Goal: Task Accomplishment & Management: Manage account settings

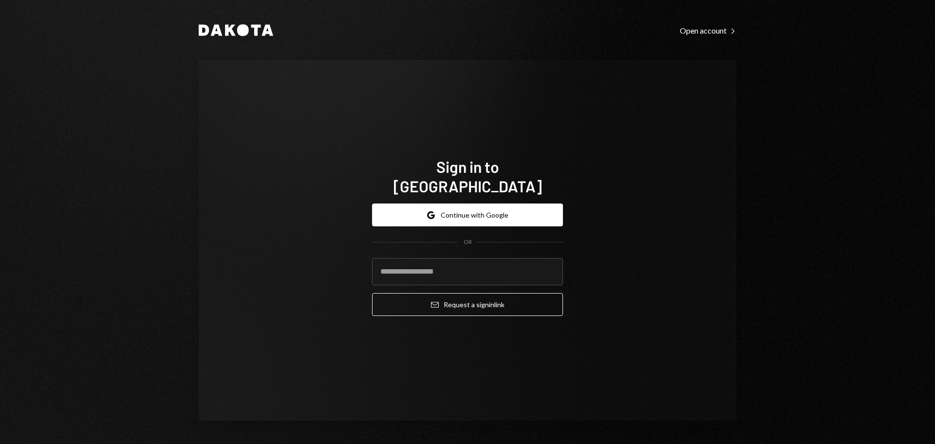
click at [262, 224] on div "Sign in to Dakota Google Continue with Google OR Email Request a sign in link" at bounding box center [468, 240] width 538 height 361
click at [501, 204] on button "Google Continue with Google" at bounding box center [467, 215] width 191 height 23
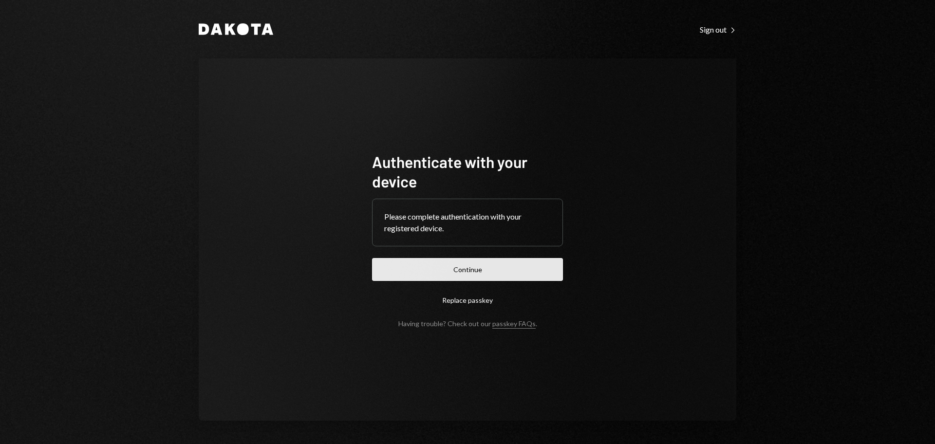
click at [495, 265] on button "Continue" at bounding box center [467, 269] width 191 height 23
click at [486, 267] on button "Continue" at bounding box center [467, 269] width 191 height 23
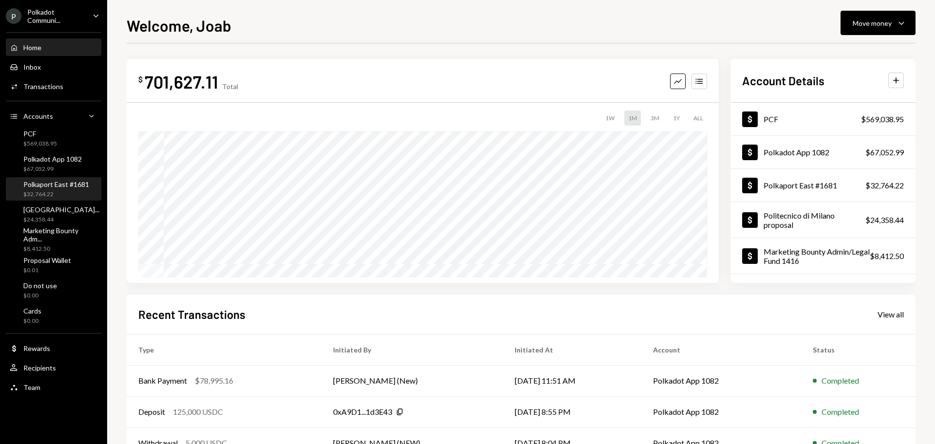
click at [55, 191] on div "$32,764.22" at bounding box center [56, 194] width 66 height 8
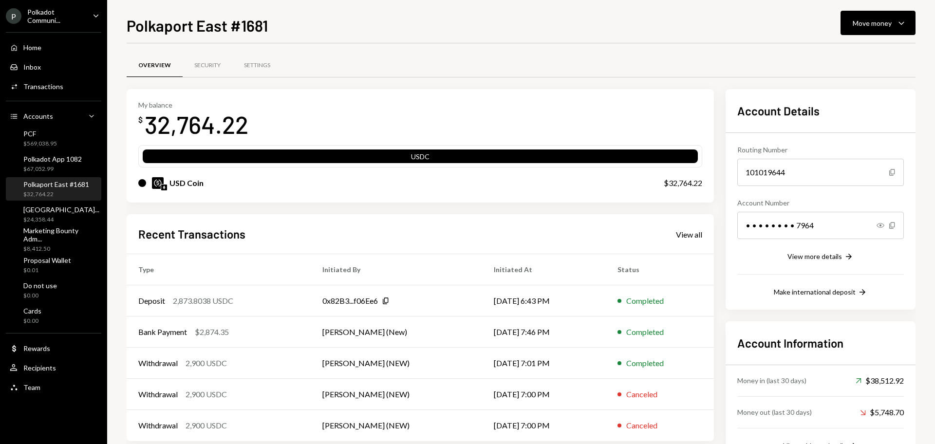
click at [51, 24] on div "Polkadot Communi..." at bounding box center [55, 16] width 57 height 17
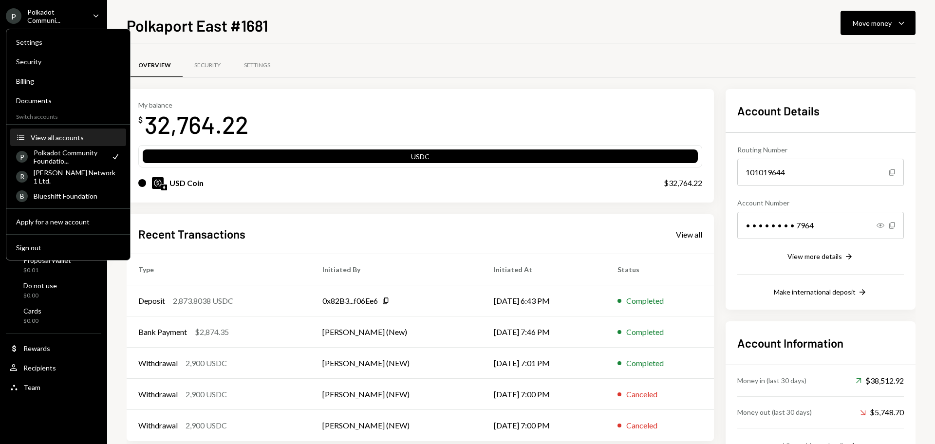
click at [69, 136] on div "View all accounts" at bounding box center [76, 137] width 90 height 8
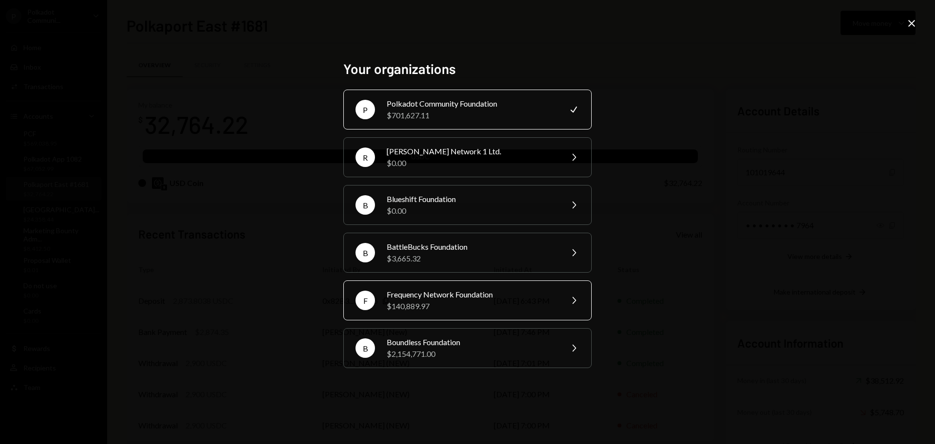
click at [435, 286] on div "F Frequency Network Foundation $140,889.97 Chevron Right" at bounding box center [467, 300] width 248 height 40
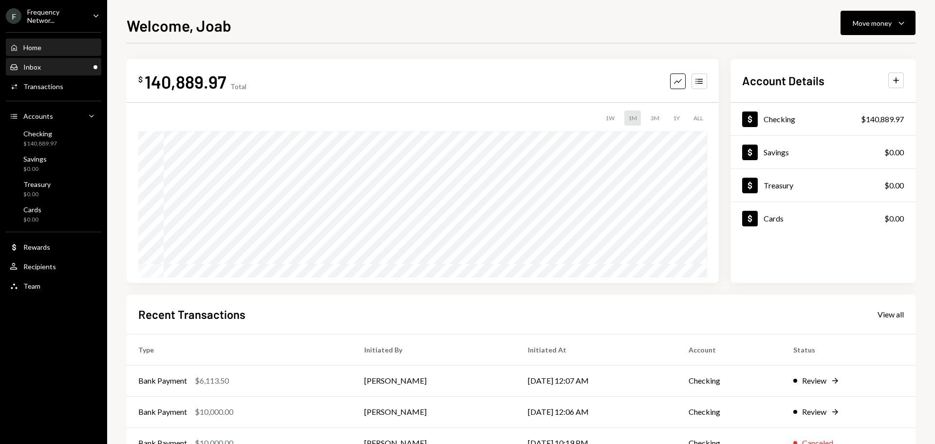
click at [79, 65] on div "Inbox Inbox" at bounding box center [54, 67] width 88 height 9
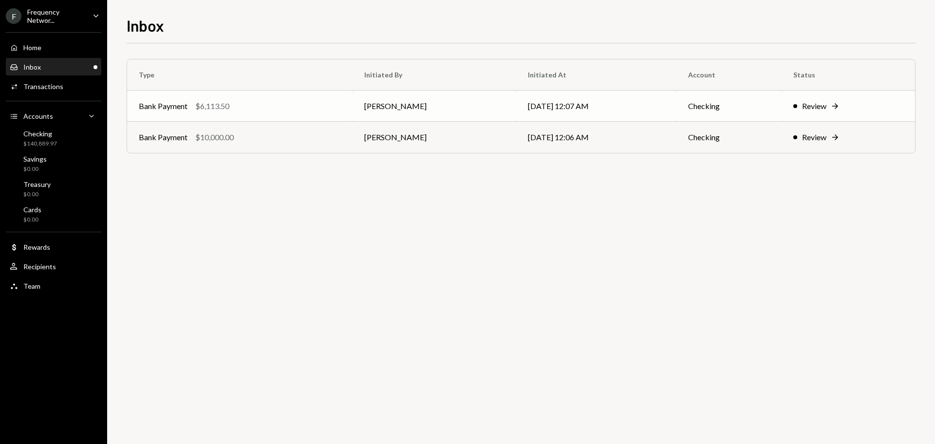
click at [812, 113] on td "Review Right Arrow" at bounding box center [848, 106] width 133 height 31
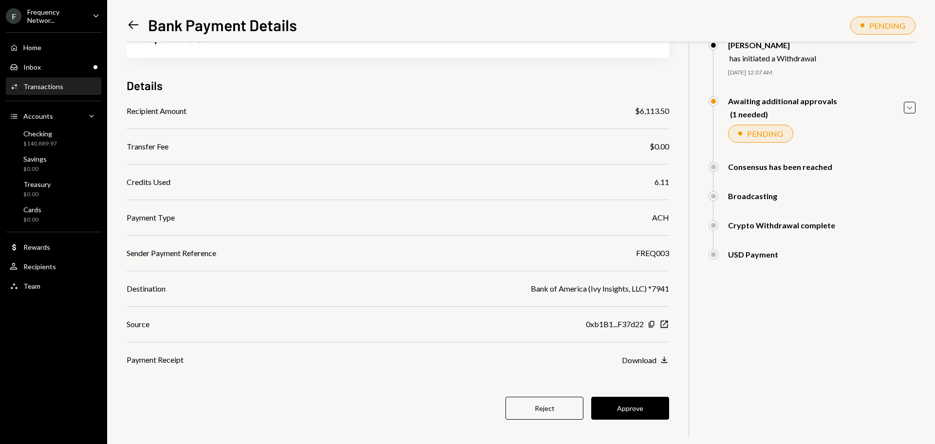
scroll to position [56, 0]
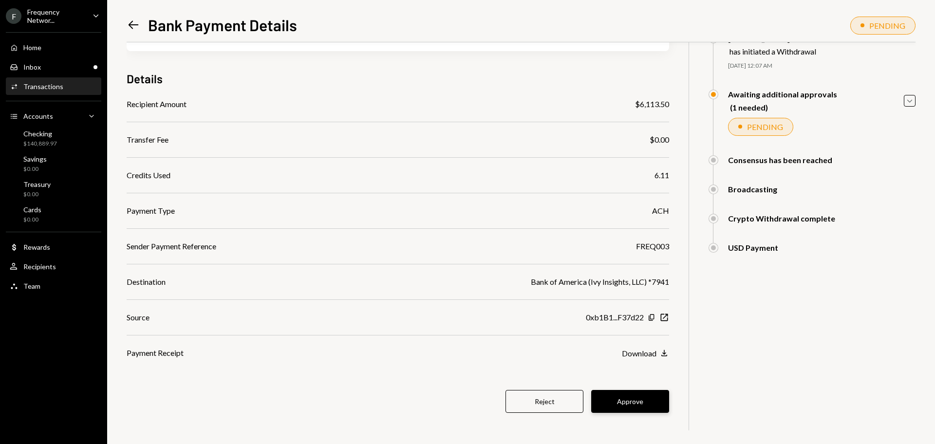
click at [627, 404] on button "Approve" at bounding box center [630, 401] width 78 height 23
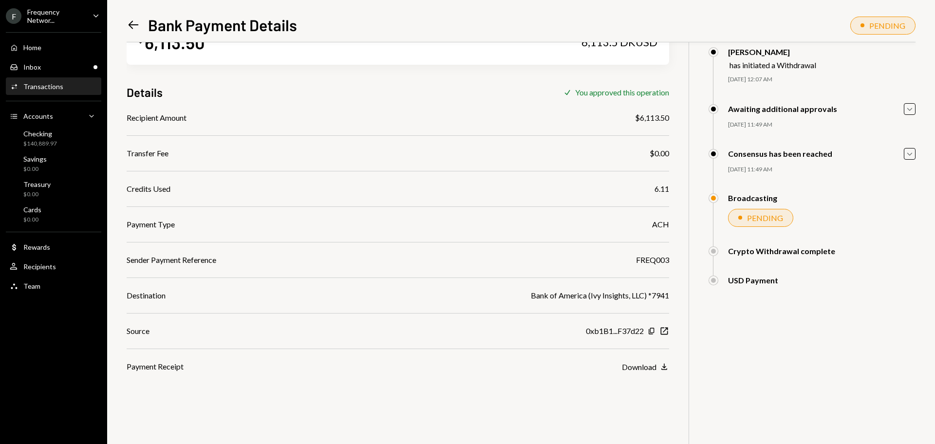
click at [136, 25] on icon at bounding box center [134, 25] width 10 height 8
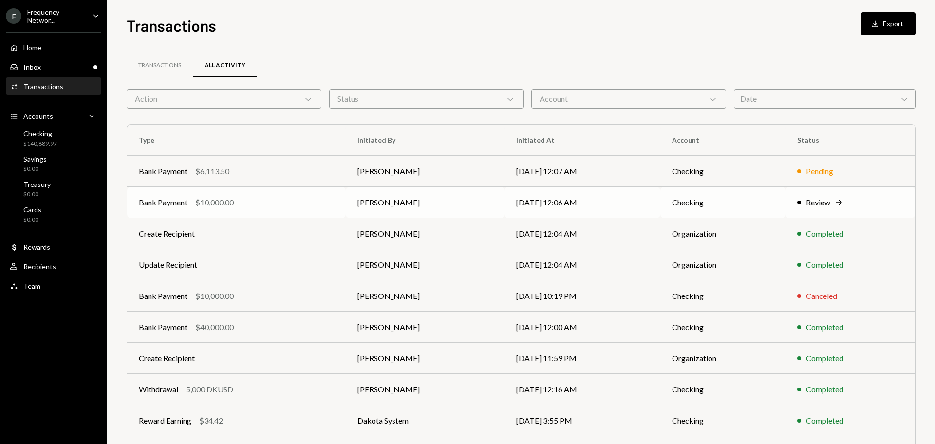
click at [828, 203] on div "Review" at bounding box center [818, 203] width 24 height 12
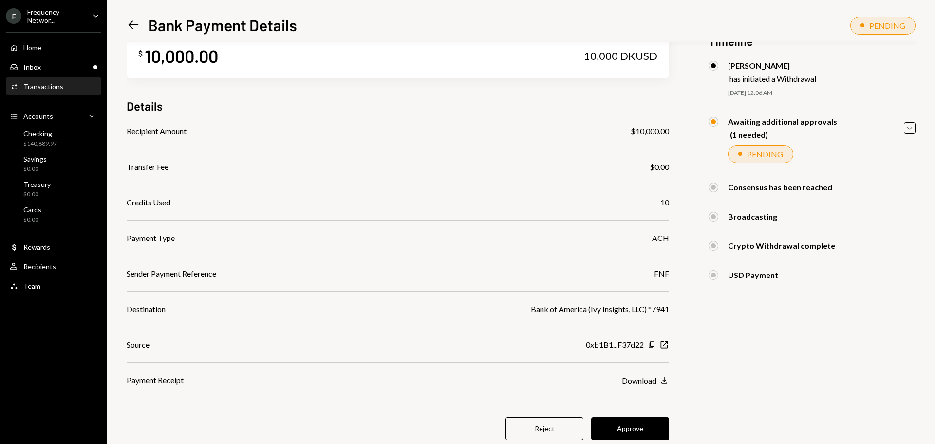
scroll to position [56, 0]
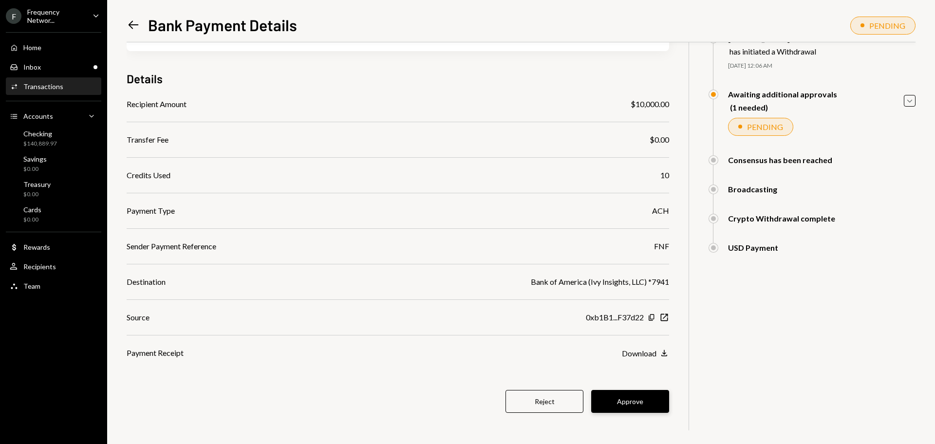
click at [627, 407] on button "Approve" at bounding box center [630, 401] width 78 height 23
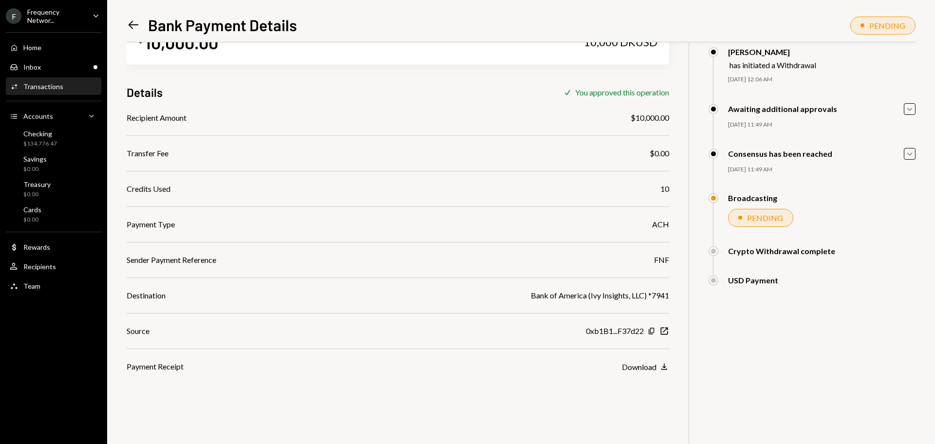
scroll to position [0, 0]
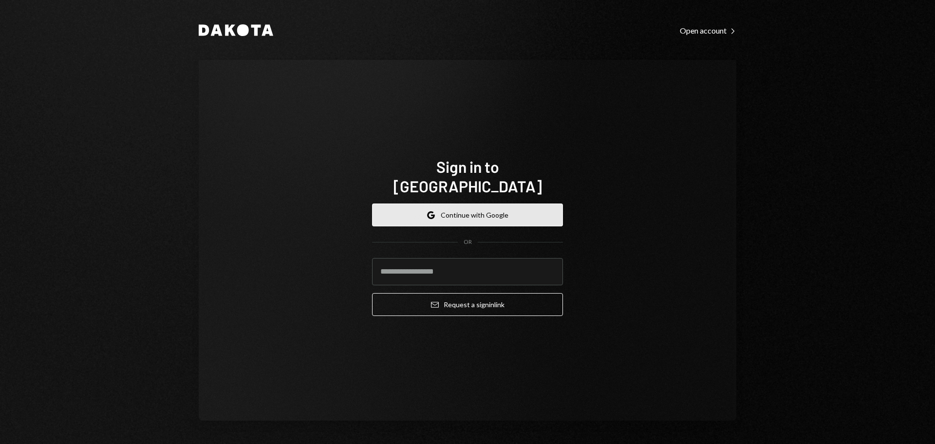
click at [529, 204] on button "Google Continue with Google" at bounding box center [467, 215] width 191 height 23
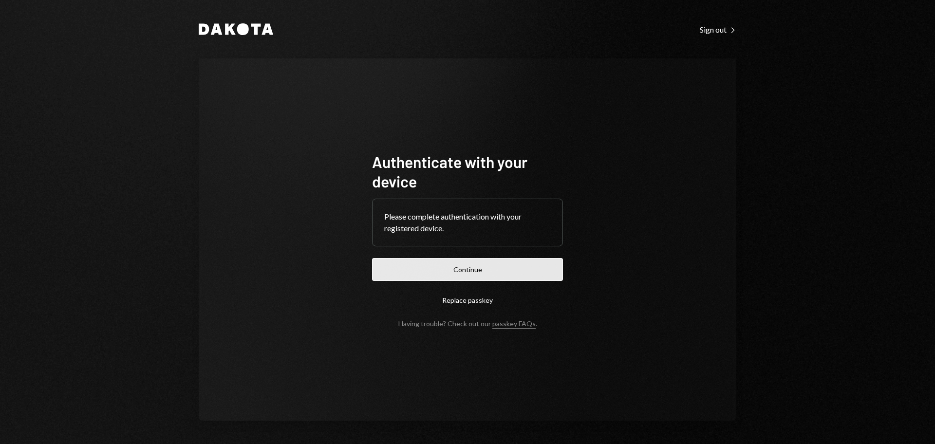
click at [465, 266] on button "Continue" at bounding box center [467, 269] width 191 height 23
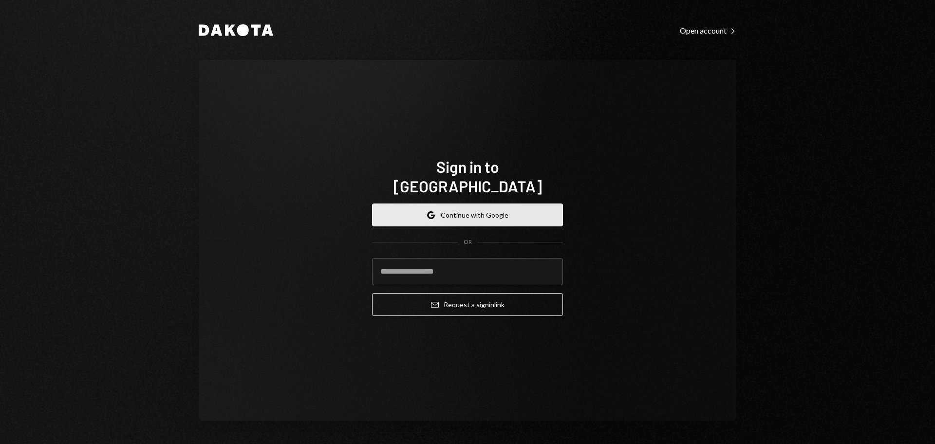
click at [547, 204] on button "Google Continue with Google" at bounding box center [467, 215] width 191 height 23
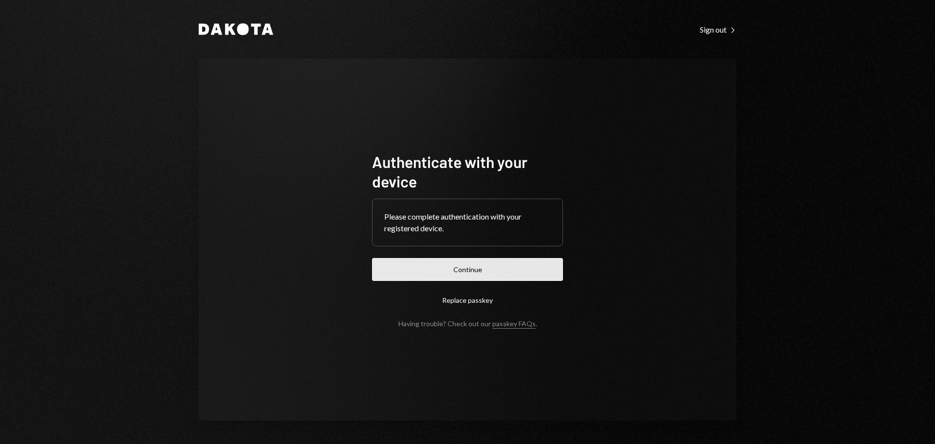
click at [473, 271] on button "Continue" at bounding box center [467, 269] width 191 height 23
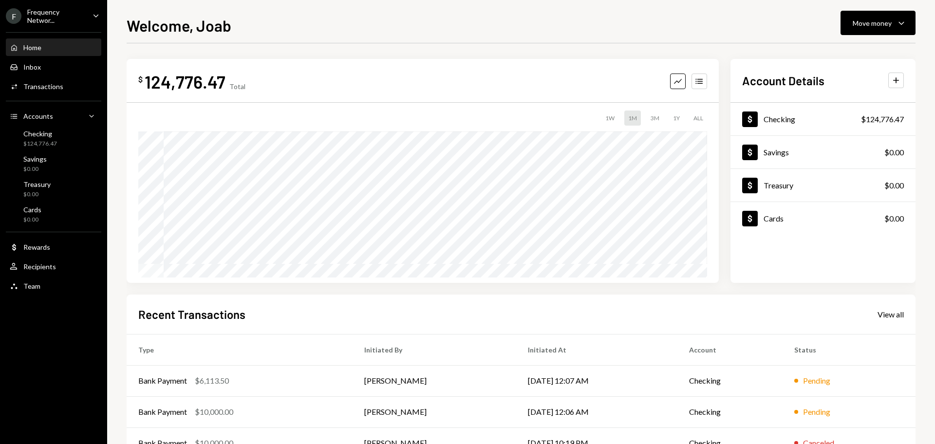
click at [60, 18] on div "Frequency Networ..." at bounding box center [55, 16] width 57 height 17
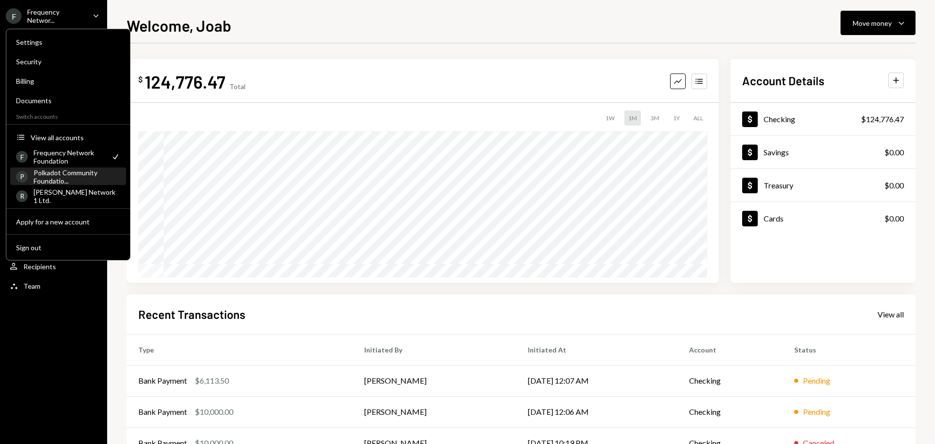
click at [68, 175] on div "Polkadot Community Foundatio..." at bounding box center [77, 176] width 87 height 17
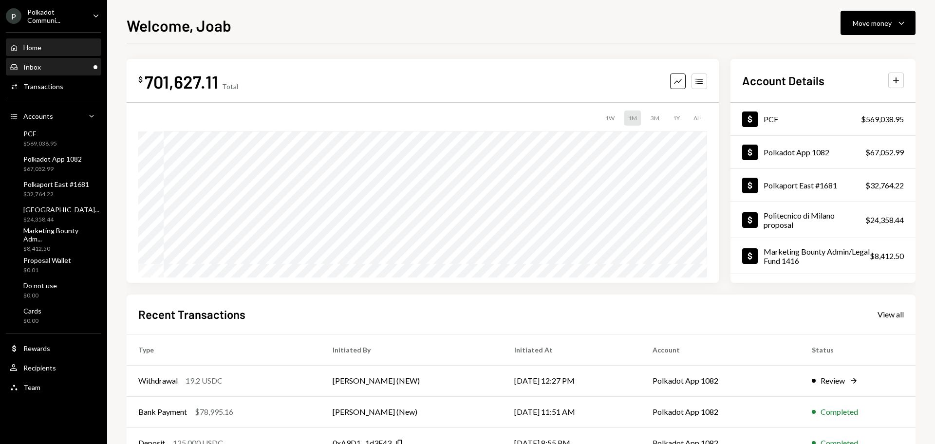
click at [57, 69] on div "Inbox Inbox" at bounding box center [54, 67] width 88 height 9
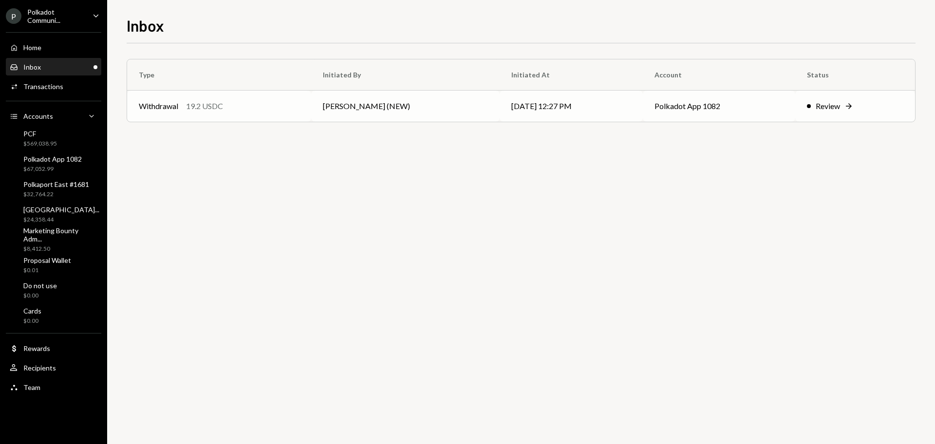
click at [825, 107] on div "Review" at bounding box center [828, 106] width 24 height 12
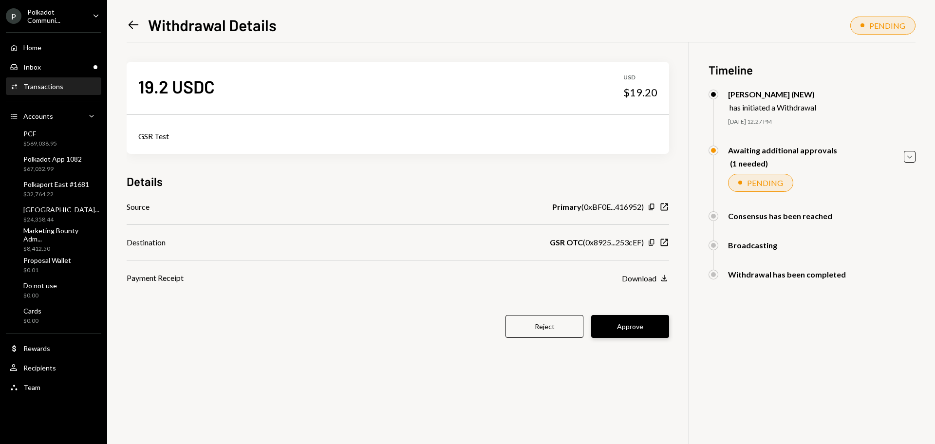
click at [642, 332] on button "Approve" at bounding box center [630, 326] width 78 height 23
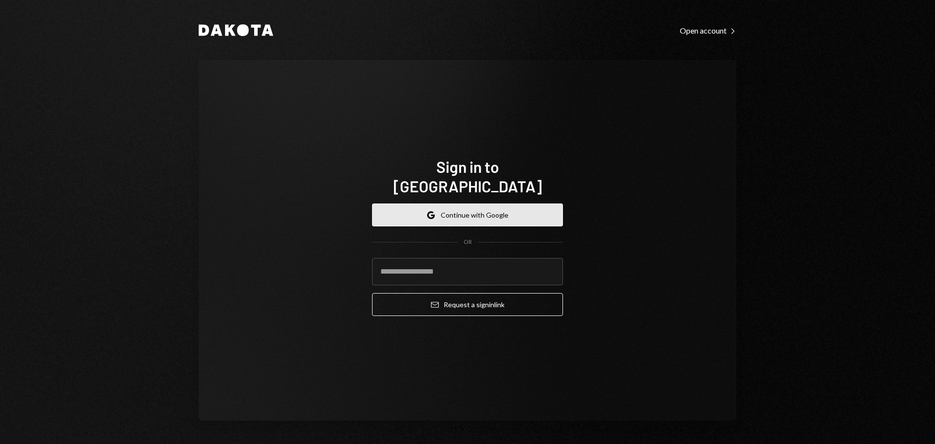
click at [506, 208] on button "Google Continue with Google" at bounding box center [467, 215] width 191 height 23
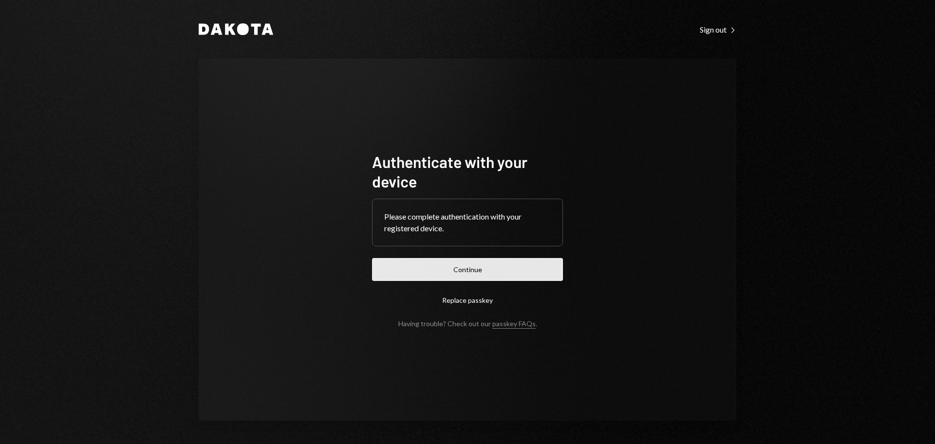
click at [506, 273] on button "Continue" at bounding box center [467, 269] width 191 height 23
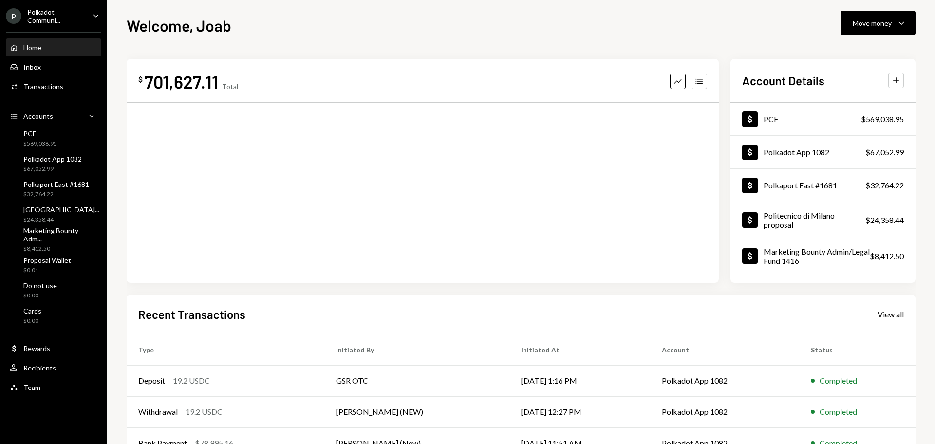
click at [67, 17] on div "Polkadot Communi..." at bounding box center [55, 16] width 57 height 17
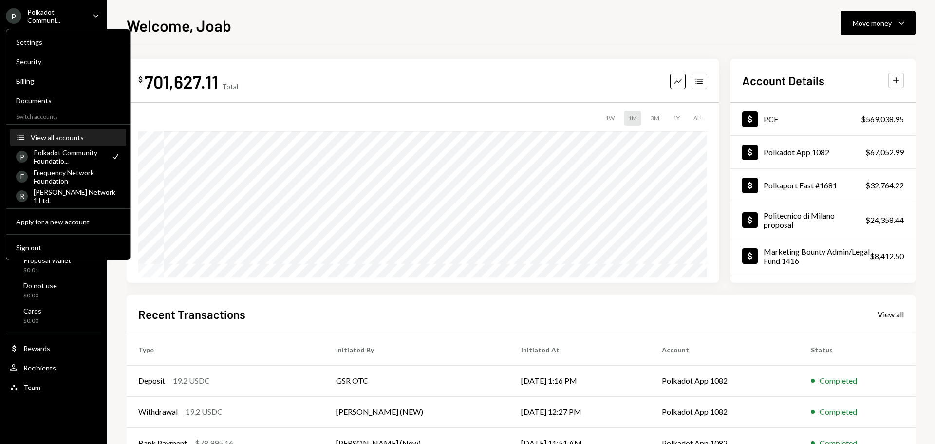
click at [52, 136] on div "View all accounts" at bounding box center [76, 137] width 90 height 8
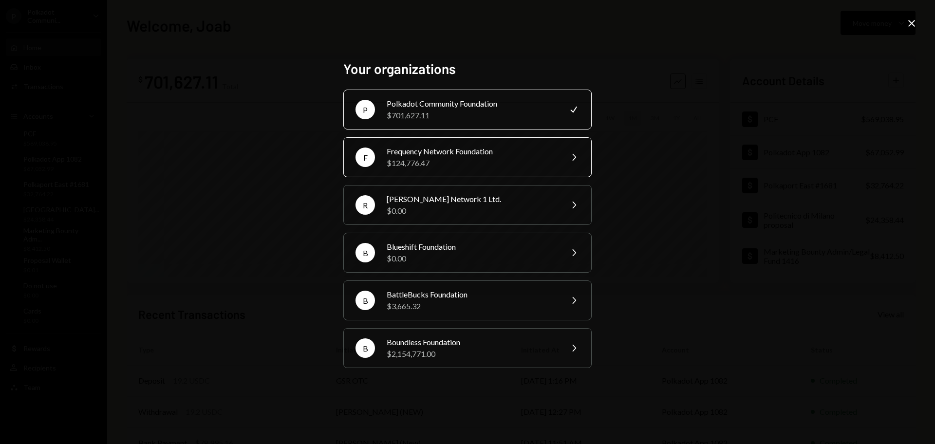
click at [447, 158] on div "$124,776.47" at bounding box center [471, 163] width 169 height 12
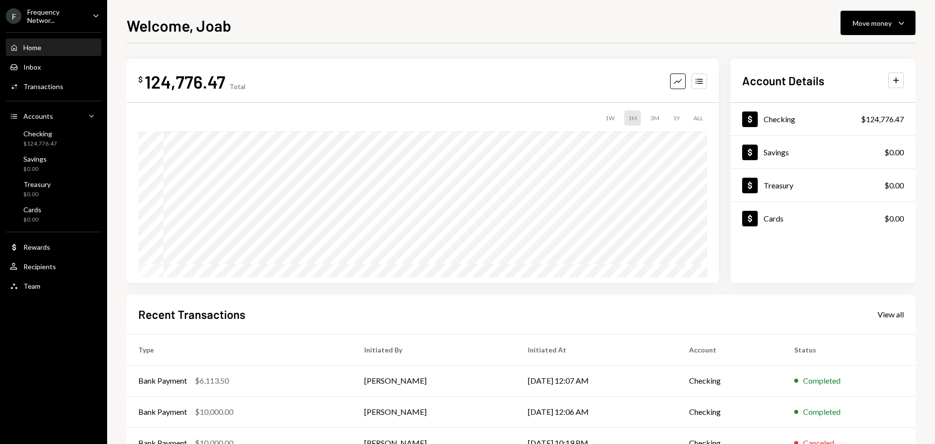
click at [61, 21] on div "Frequency Networ..." at bounding box center [55, 16] width 57 height 17
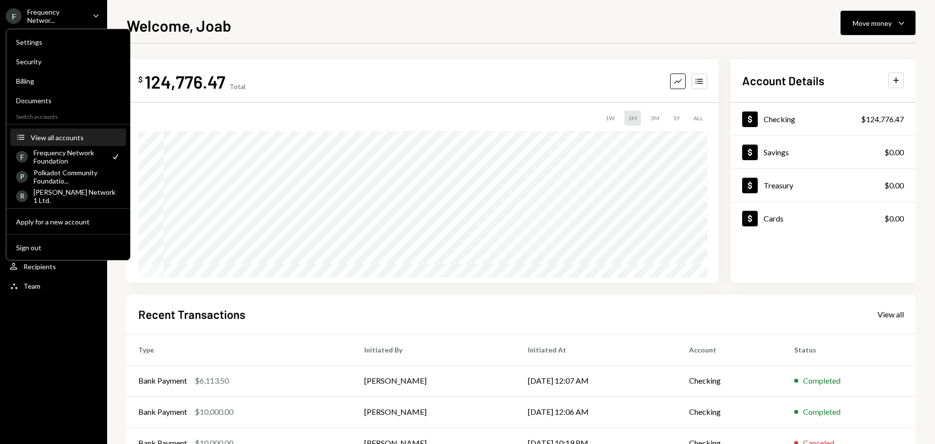
click at [67, 132] on button "Accounts View all accounts" at bounding box center [68, 138] width 116 height 18
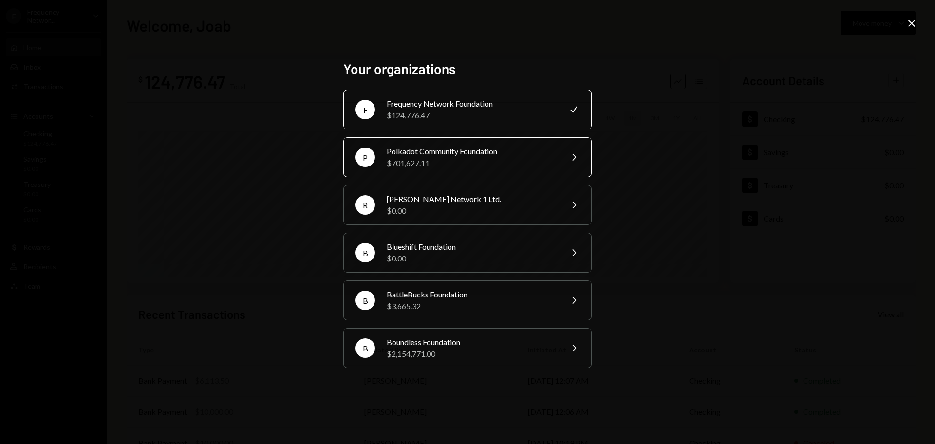
click at [426, 149] on div "Polkadot Community Foundation" at bounding box center [471, 152] width 169 height 12
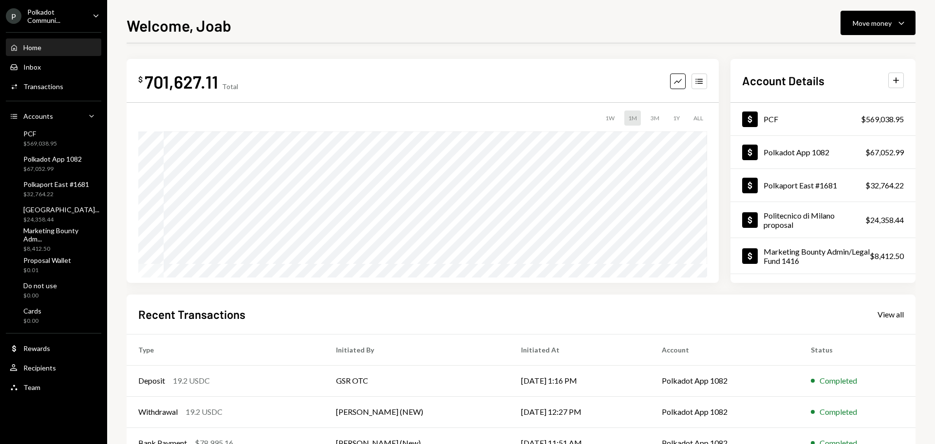
scroll to position [96, 0]
